Goal: Find specific page/section: Find specific page/section

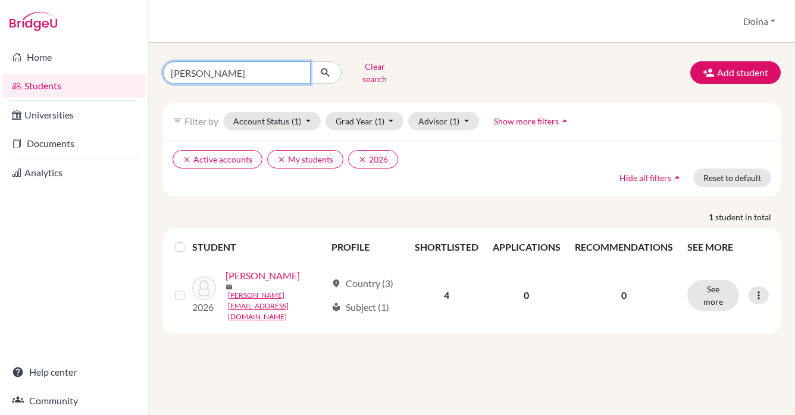
click at [178, 70] on input "[PERSON_NAME]" at bounding box center [236, 72] width 147 height 23
type input "l"
type input "cloris"
click button "submit" at bounding box center [326, 72] width 32 height 23
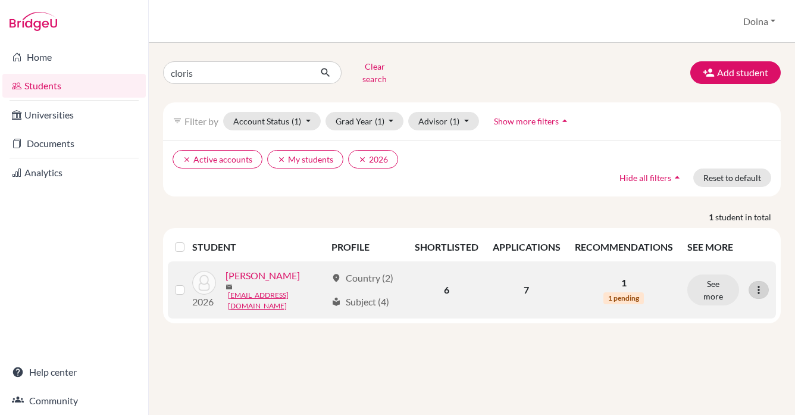
click at [755, 284] on icon at bounding box center [758, 290] width 12 height 12
click at [258, 269] on link "[PERSON_NAME]" at bounding box center [262, 275] width 74 height 14
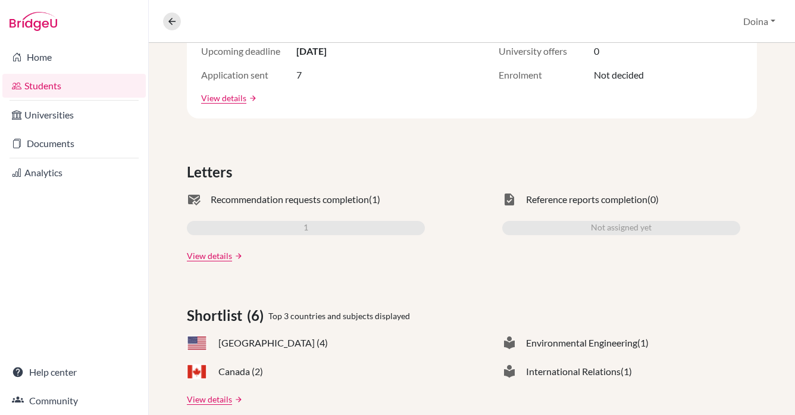
scroll to position [271, 0]
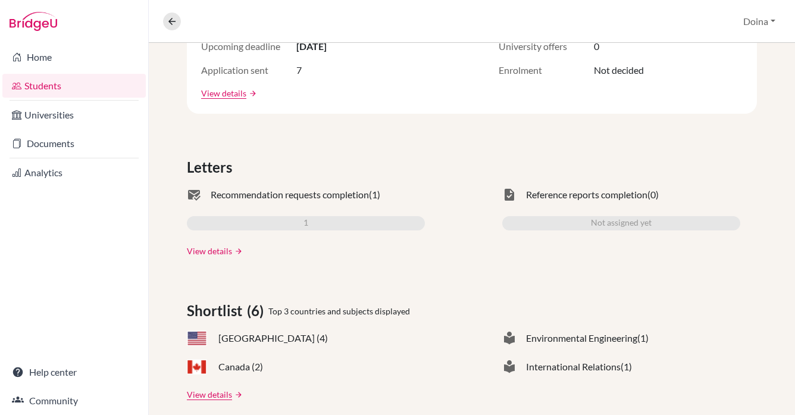
click at [212, 249] on link "View details" at bounding box center [209, 250] width 45 height 12
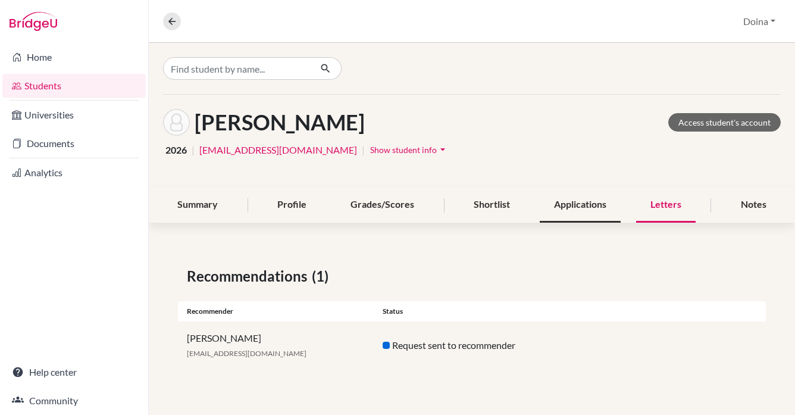
click at [584, 202] on div "Applications" at bounding box center [579, 204] width 81 height 35
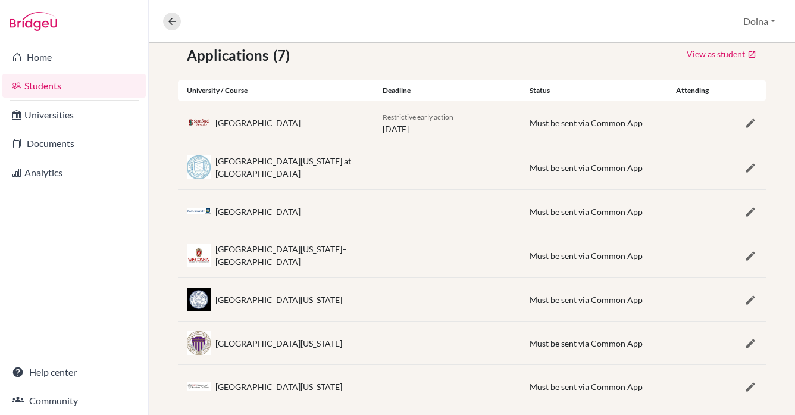
scroll to position [241, 0]
